Goal: Transaction & Acquisition: Purchase product/service

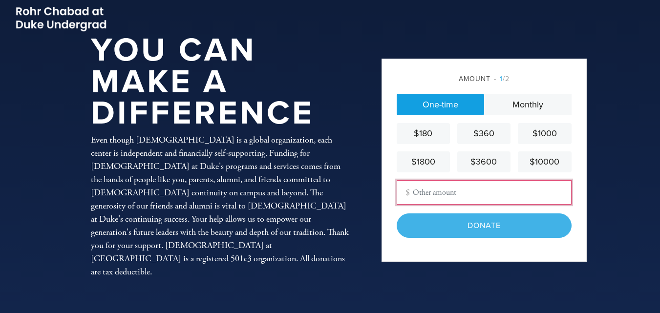
click at [448, 196] on input "Other Amount" at bounding box center [484, 192] width 175 height 24
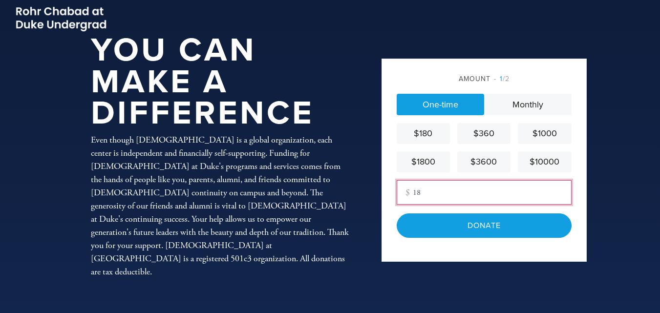
type input "18"
drag, startPoint x: 450, startPoint y: 104, endPoint x: 449, endPoint y: 108, distance: 4.9
click at [450, 103] on link "One-time" at bounding box center [440, 104] width 87 height 21
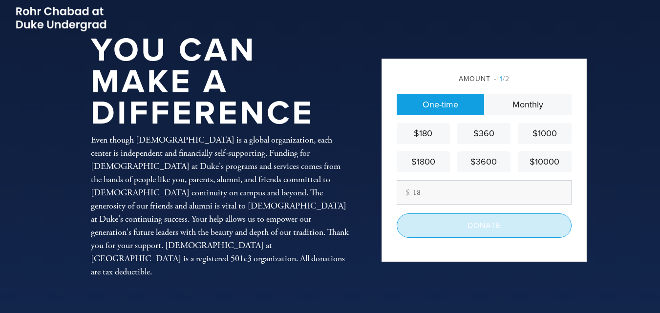
click at [468, 225] on input "Donate" at bounding box center [484, 226] width 175 height 24
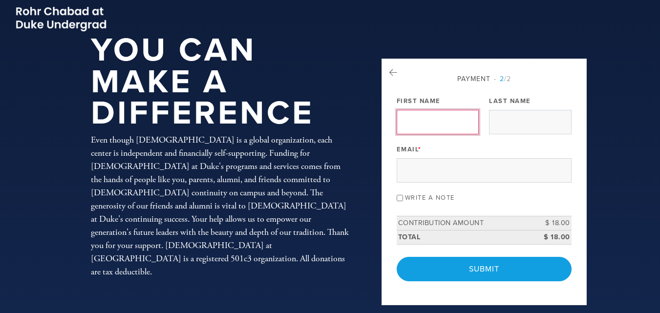
click at [455, 113] on input "First Name" at bounding box center [438, 122] width 82 height 24
type input "[PERSON_NAME]"
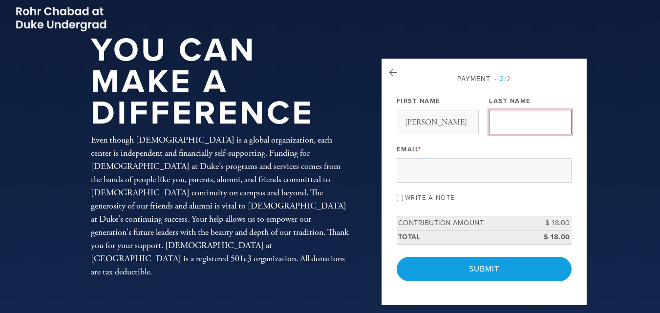
type input "[PERSON_NAME]"
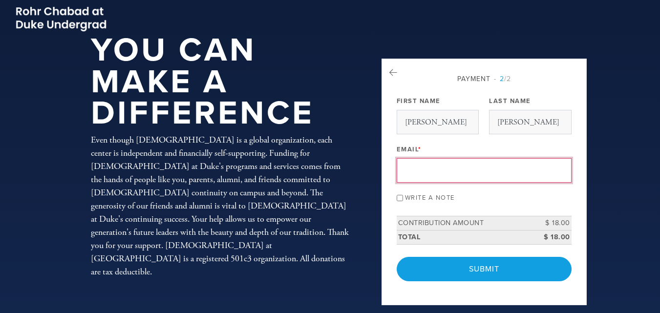
type input "[EMAIL_ADDRESS][DOMAIN_NAME]"
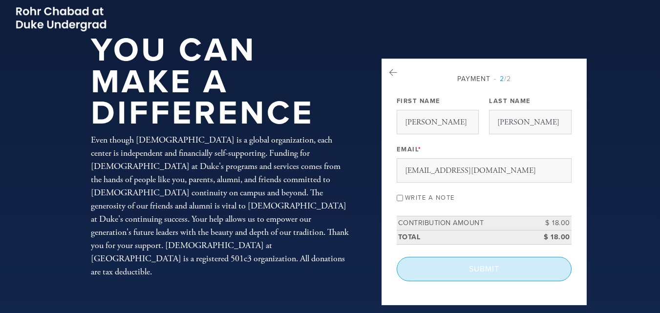
click at [480, 274] on input "Submit" at bounding box center [484, 269] width 175 height 24
